Goal: Find specific page/section: Find specific page/section

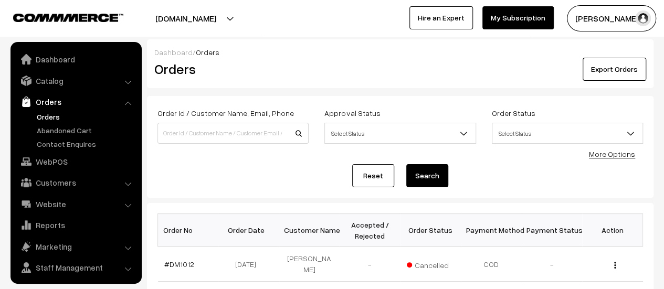
scroll to position [24, 0]
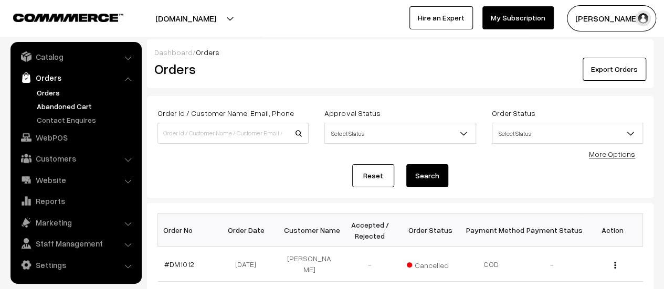
click at [61, 103] on link "Abandoned Cart" at bounding box center [86, 106] width 104 height 11
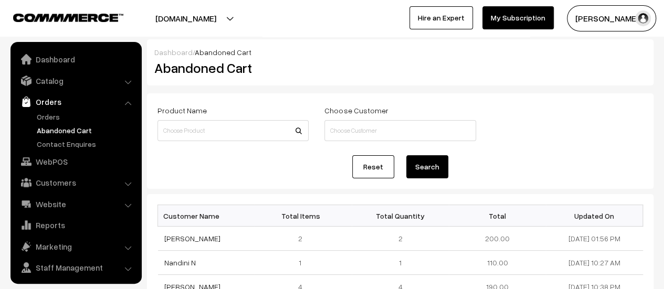
scroll to position [24, 0]
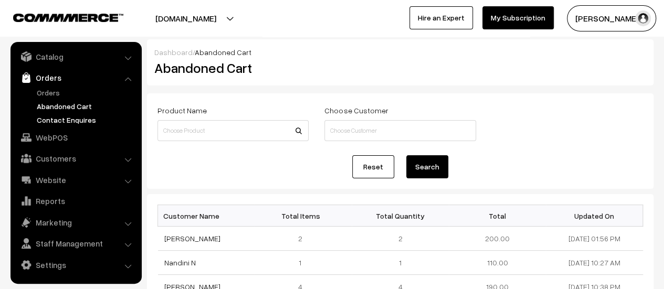
click at [64, 120] on link "Contact Enquires" at bounding box center [86, 119] width 104 height 11
